Goal: Answer question/provide support

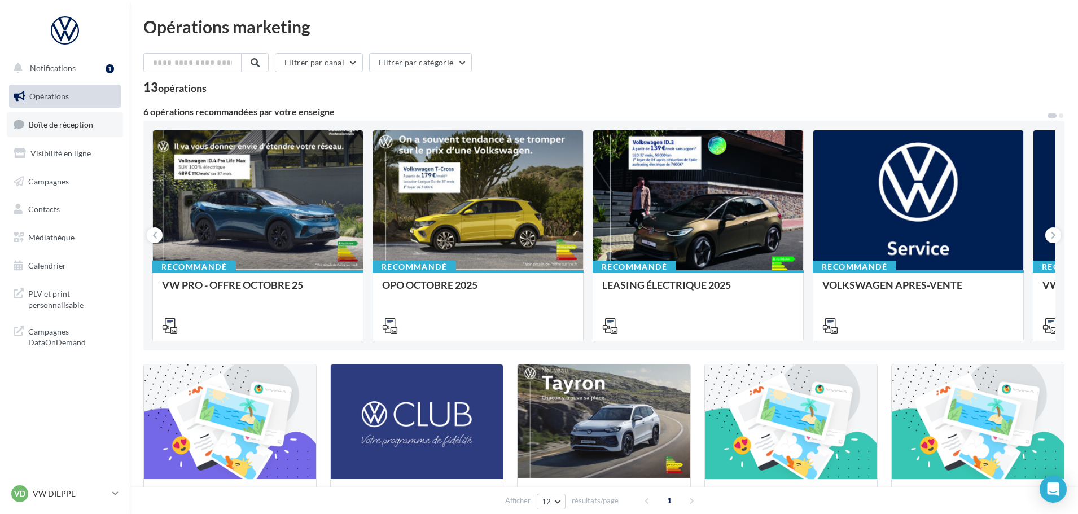
click at [48, 118] on link "Boîte de réception" at bounding box center [65, 124] width 116 height 24
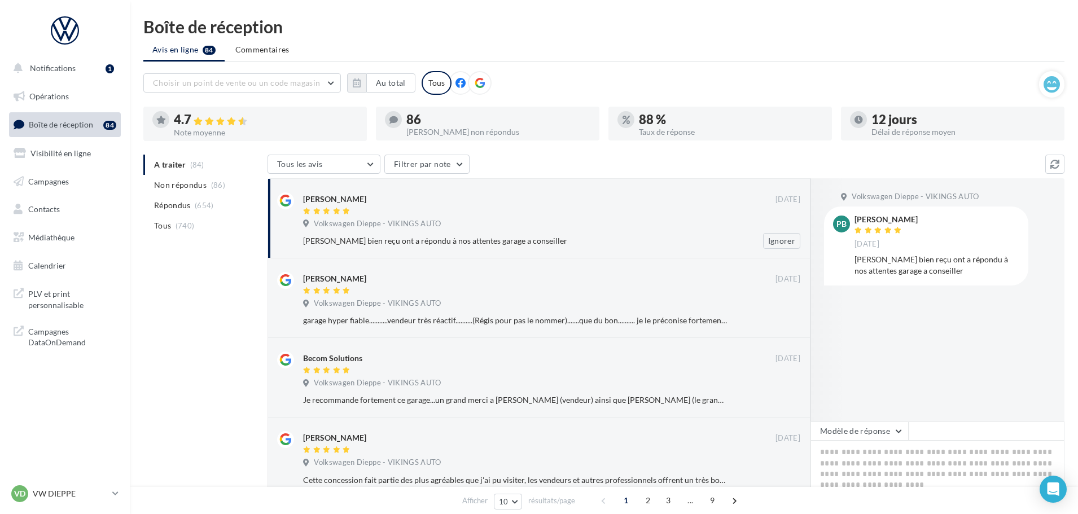
click at [528, 226] on div "Volkswagen Dieppe - VIKINGS AUTO" at bounding box center [551, 225] width 497 height 12
click at [493, 221] on div "Volkswagen Dieppe - VIKINGS AUTO" at bounding box center [551, 225] width 497 height 12
click at [852, 434] on button "Modèle de réponse" at bounding box center [860, 431] width 98 height 19
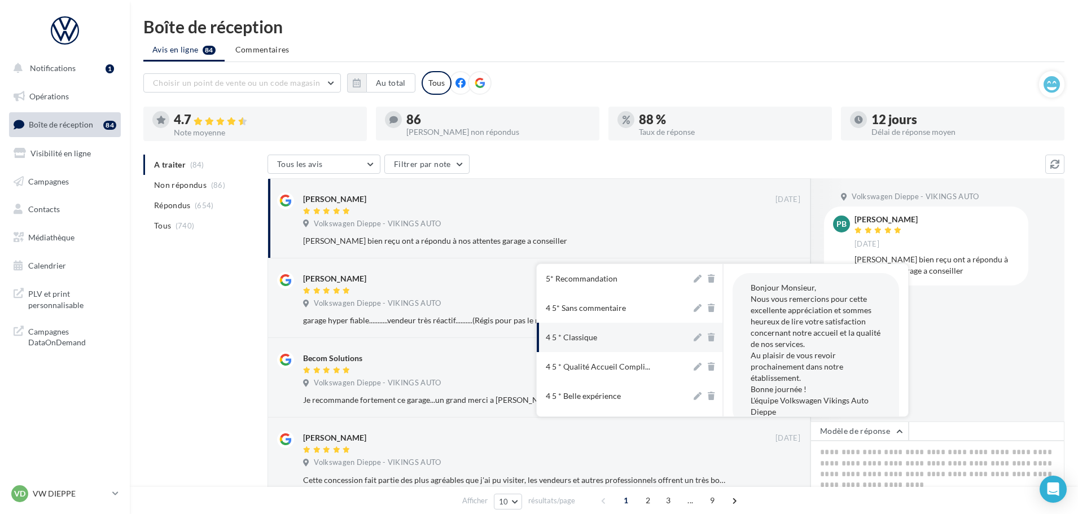
scroll to position [56, 0]
click at [618, 347] on button "4 5 * Belle expérience" at bounding box center [614, 339] width 155 height 29
type textarea "**********"
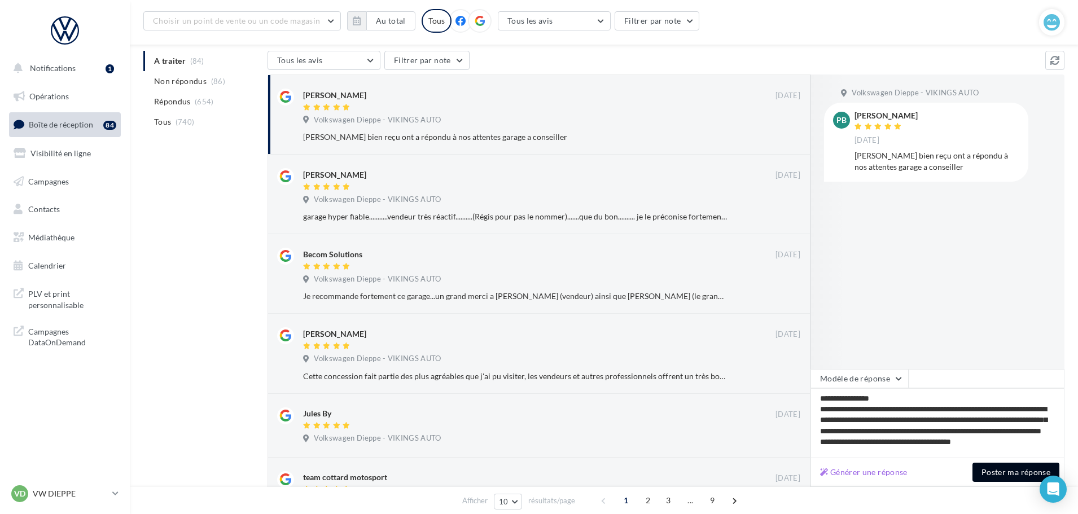
scroll to position [6, 0]
click at [1014, 473] on button "Poster ma réponse" at bounding box center [1016, 472] width 87 height 19
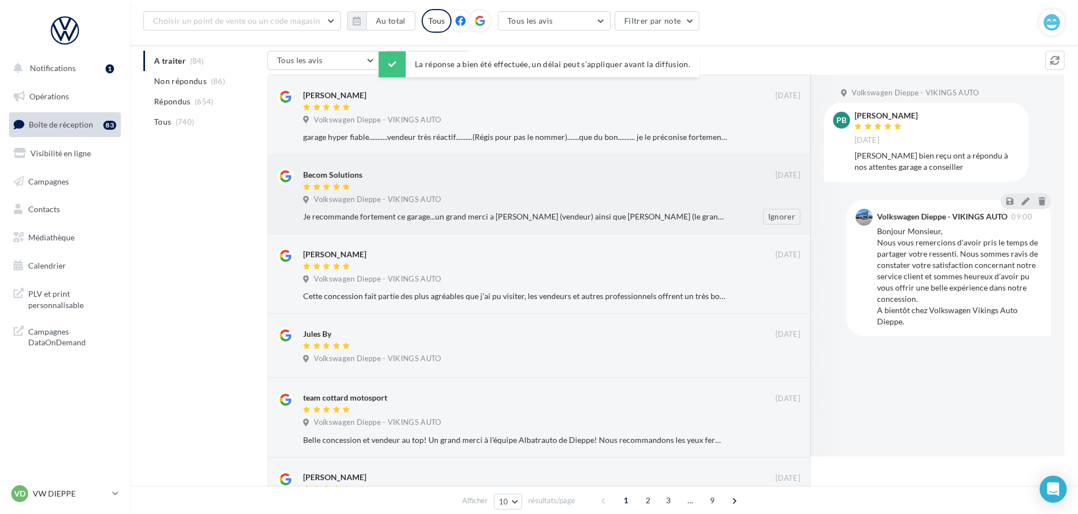
scroll to position [0, 0]
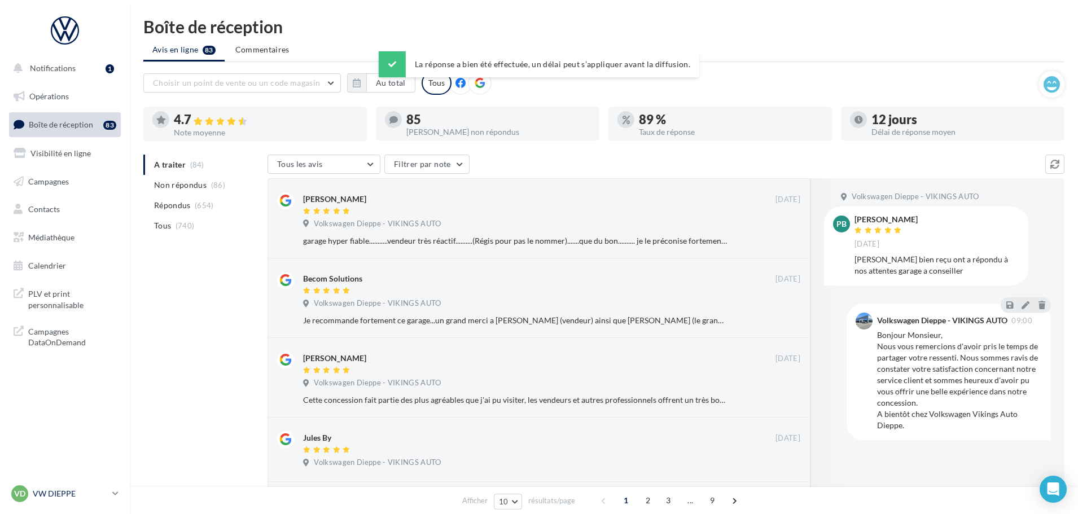
click at [53, 493] on p "VW DIEPPE" at bounding box center [70, 493] width 75 height 11
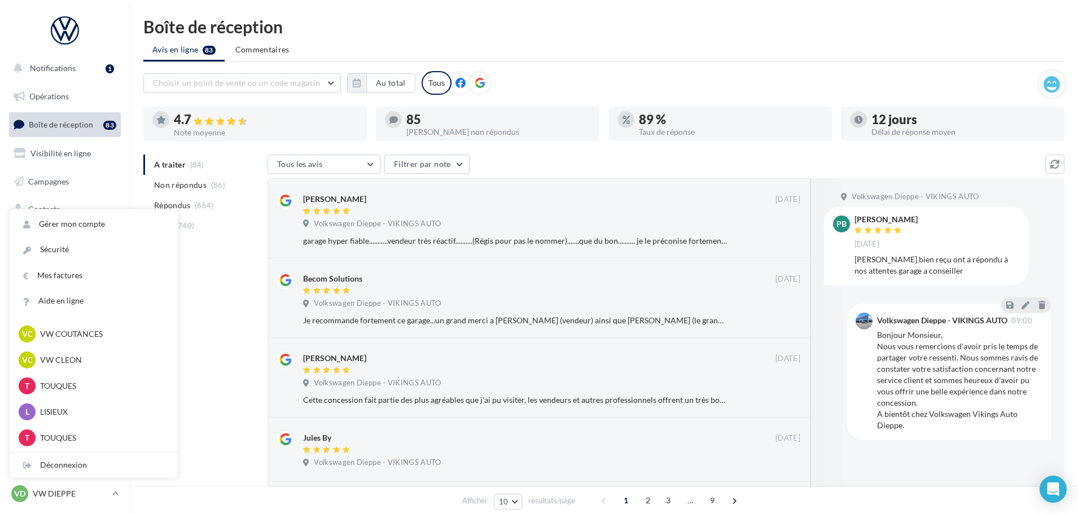
scroll to position [282, 0]
click at [90, 386] on p "VW COUTANCES" at bounding box center [102, 390] width 124 height 11
